Goal: Find specific page/section: Find specific page/section

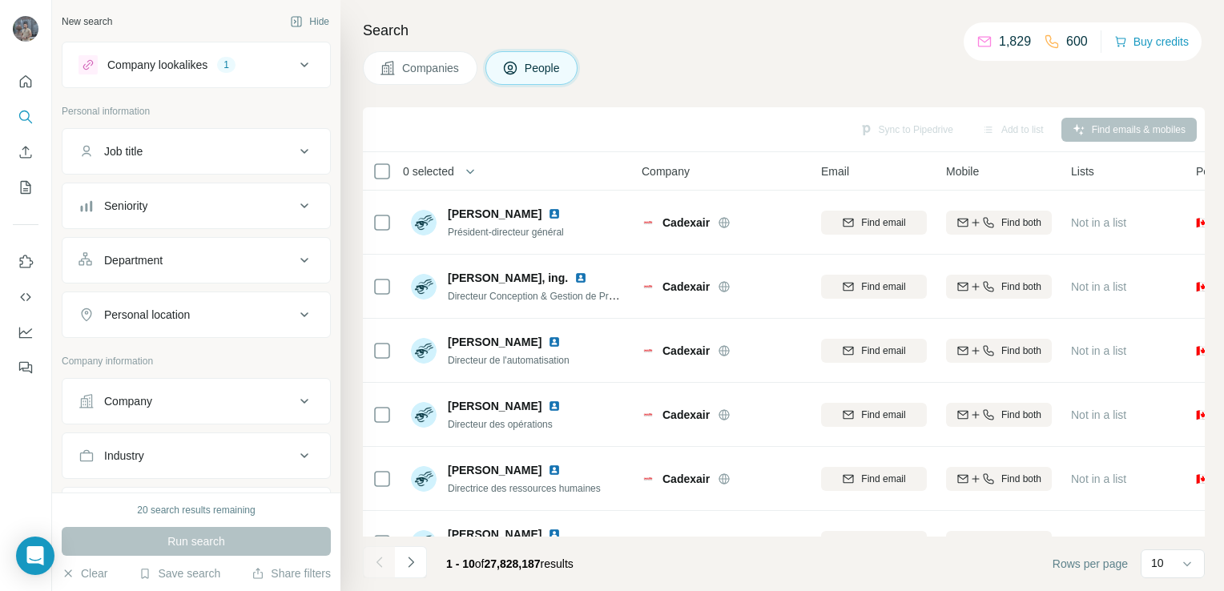
click at [689, 370] on div "Cadexair" at bounding box center [722, 350] width 160 height 44
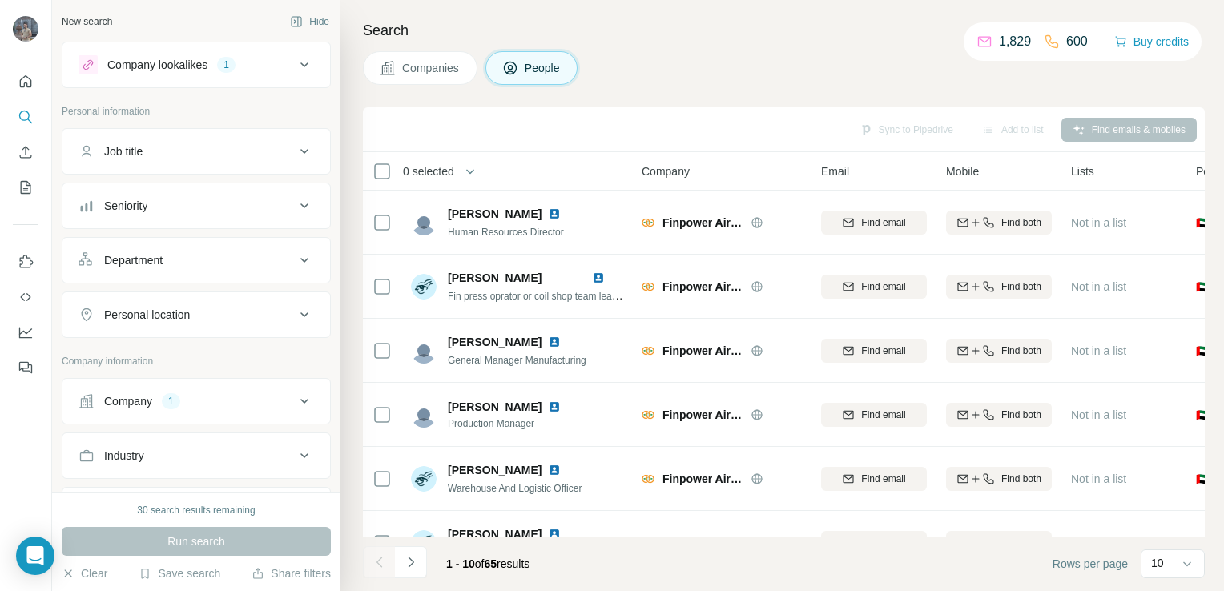
click at [295, 70] on icon at bounding box center [304, 64] width 19 height 19
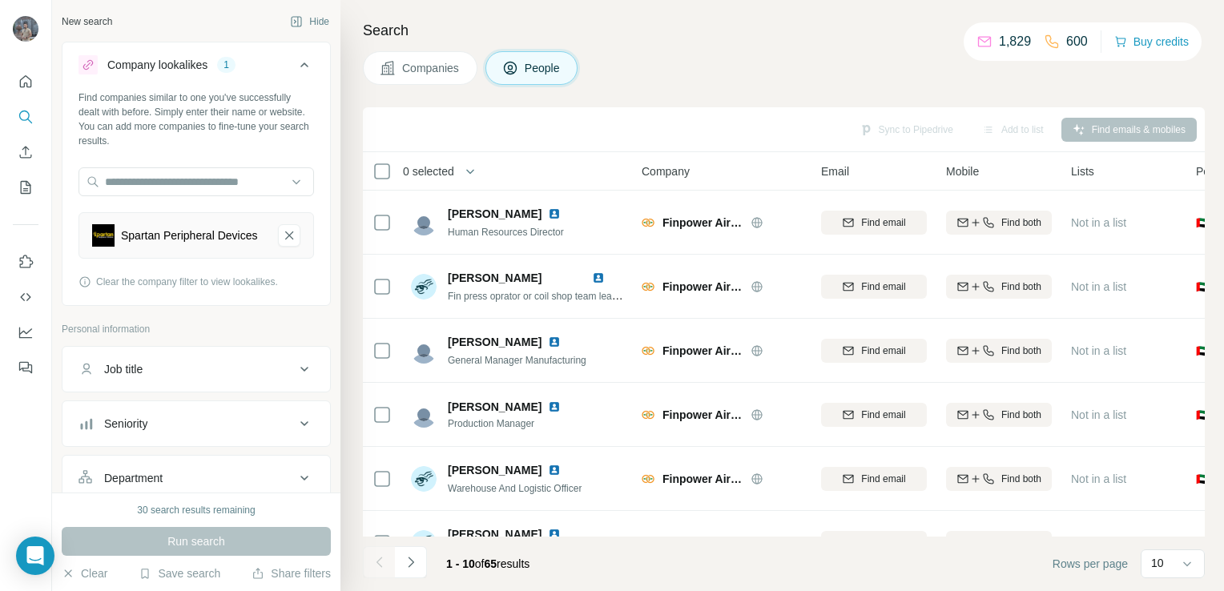
click at [296, 66] on icon at bounding box center [304, 64] width 19 height 19
